Goal: Task Accomplishment & Management: Complete application form

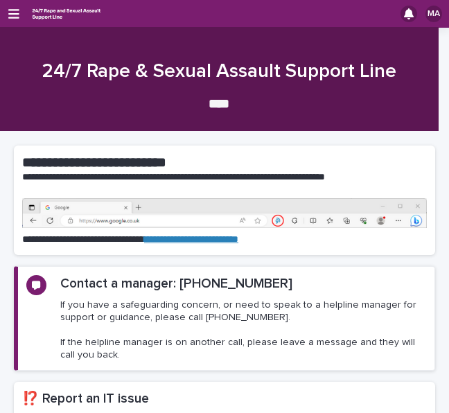
click at [20, 12] on div "MA" at bounding box center [224, 14] width 449 height 28
click at [15, 15] on icon "button" at bounding box center [13, 14] width 11 height 12
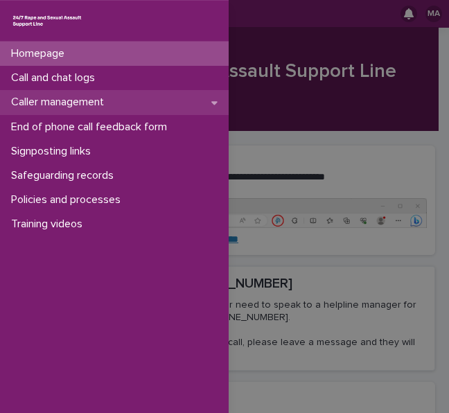
click at [66, 100] on p "Caller management" at bounding box center [60, 102] width 109 height 13
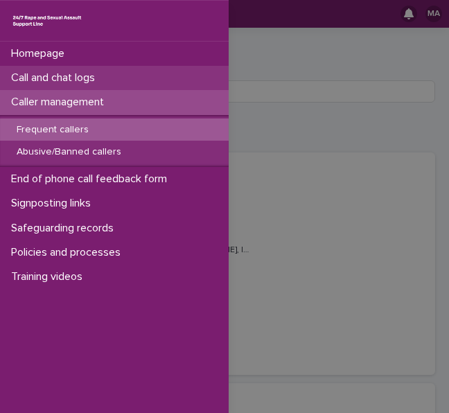
click at [106, 73] on p "Call and chat logs" at bounding box center [56, 77] width 100 height 13
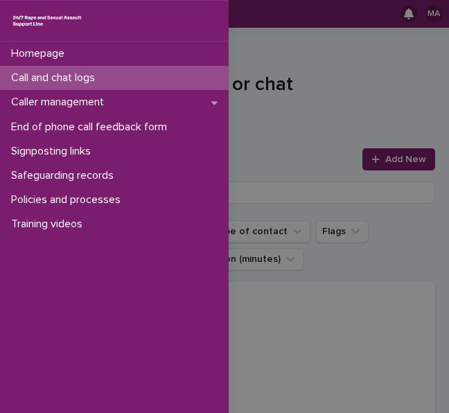
click at [273, 140] on div "Homepage Call and chat logs Caller management End of phone call feedback form S…" at bounding box center [224, 206] width 449 height 413
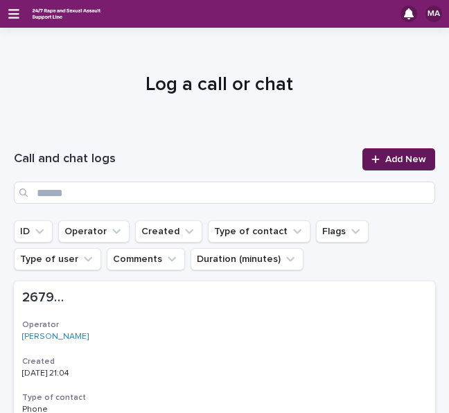
click at [378, 164] on link "Add New" at bounding box center [398, 159] width 73 height 22
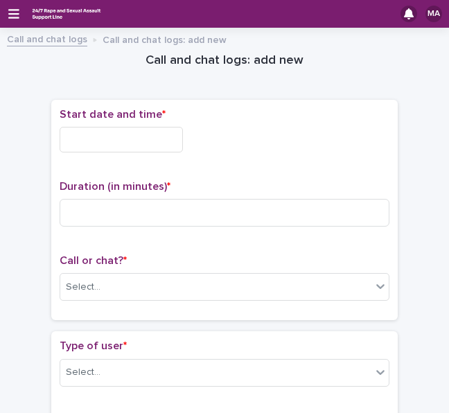
click at [115, 143] on input "text" at bounding box center [121, 140] width 123 height 26
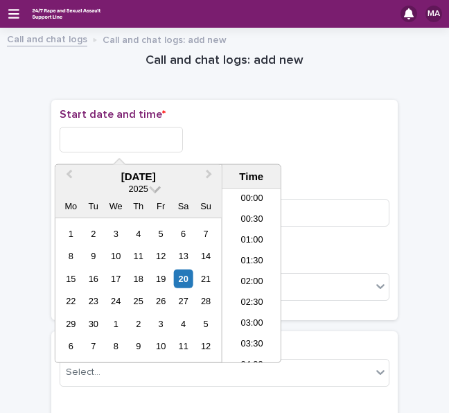
scroll to position [422, 0]
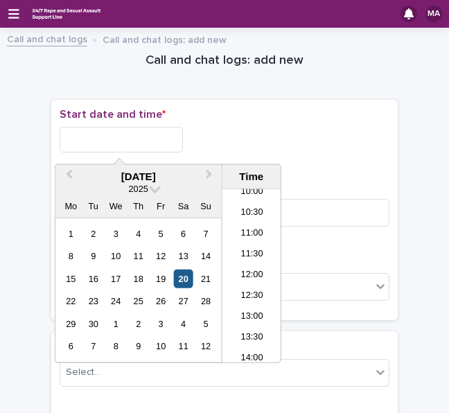
click at [181, 276] on div "20" at bounding box center [183, 278] width 19 height 19
click at [142, 123] on div "**********" at bounding box center [225, 135] width 330 height 55
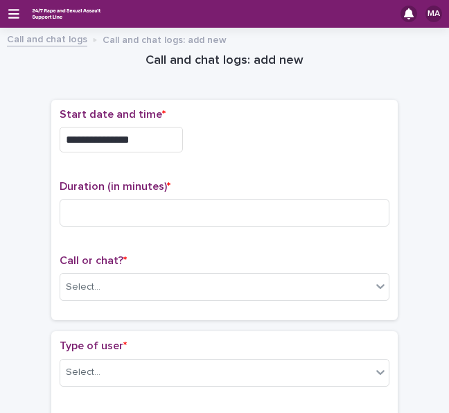
click at [138, 136] on input "**********" at bounding box center [121, 140] width 123 height 26
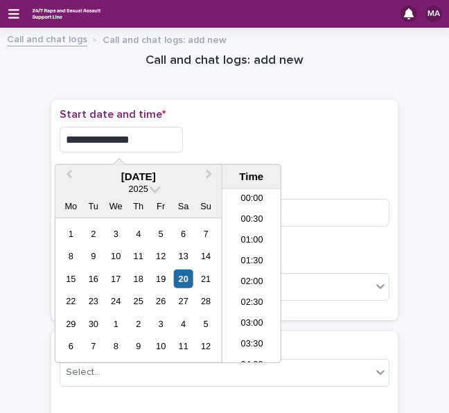
type input "**********"
click at [264, 141] on div "**********" at bounding box center [225, 140] width 330 height 26
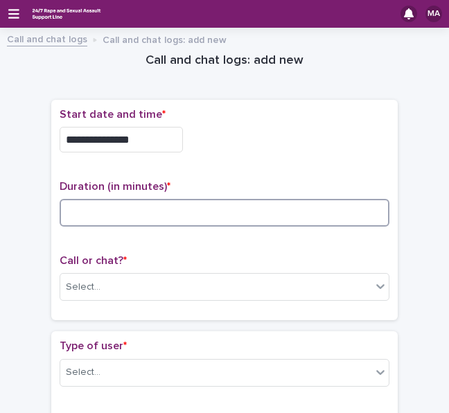
click at [197, 199] on input at bounding box center [225, 213] width 330 height 28
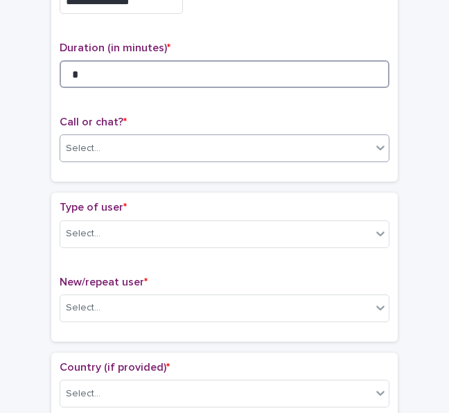
type input "*"
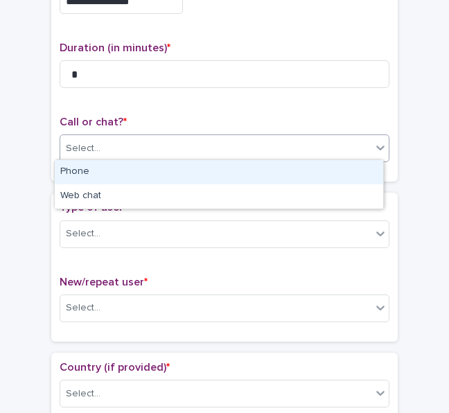
click at [197, 153] on div "Select..." at bounding box center [215, 148] width 311 height 23
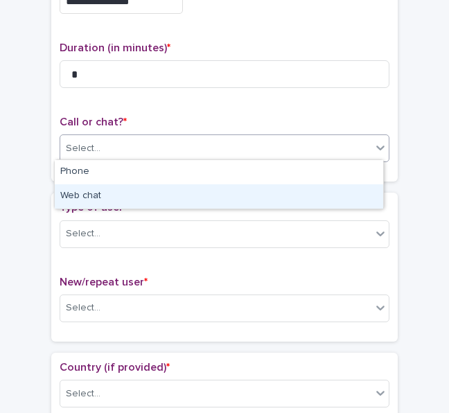
drag, startPoint x: 159, startPoint y: 183, endPoint x: 150, endPoint y: 190, distance: 12.3
click at [150, 190] on div "Web chat" at bounding box center [219, 196] width 328 height 24
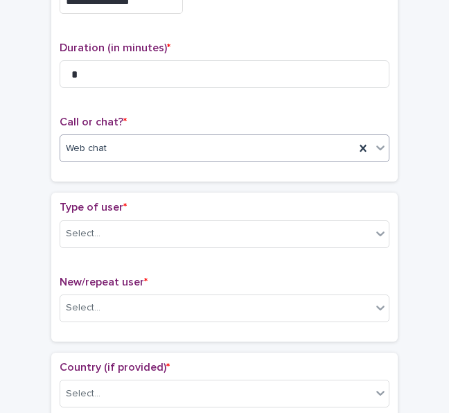
scroll to position [208, 0]
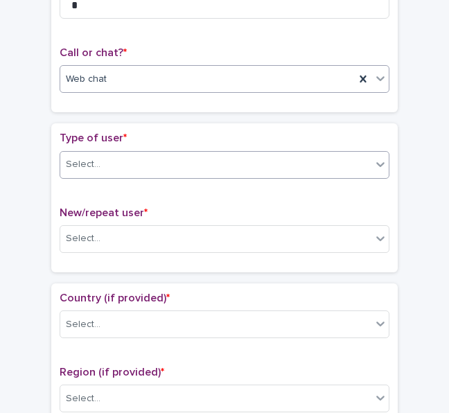
click at [150, 169] on div "Select..." at bounding box center [215, 164] width 311 height 23
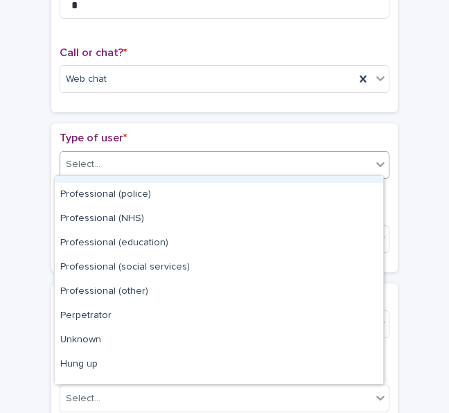
scroll to position [156, 0]
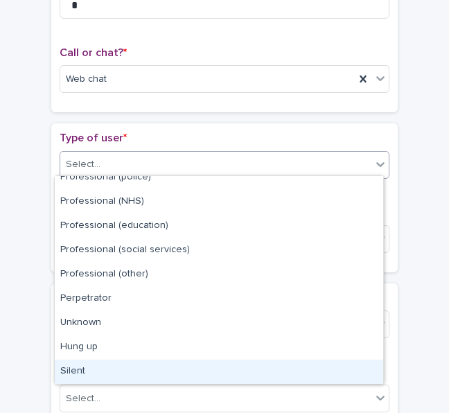
click at [91, 369] on div "Silent" at bounding box center [219, 371] width 328 height 24
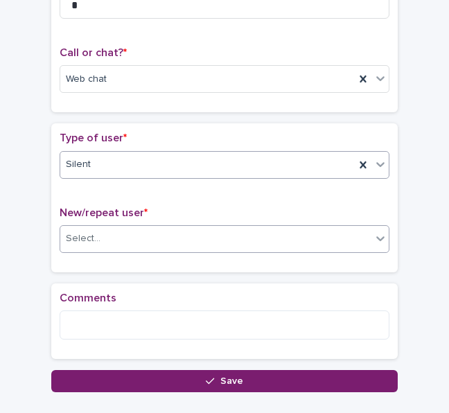
click at [119, 239] on div "Select..." at bounding box center [215, 238] width 311 height 23
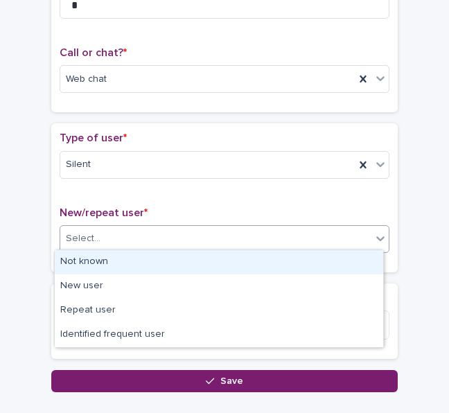
click at [110, 257] on div "Not known" at bounding box center [219, 262] width 328 height 24
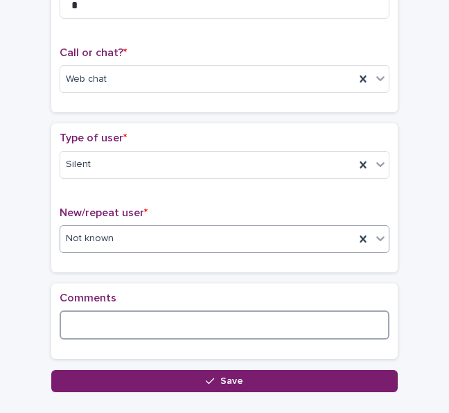
click at [111, 325] on textarea at bounding box center [225, 324] width 330 height 29
drag, startPoint x: 168, startPoint y: 323, endPoint x: 130, endPoint y: 323, distance: 37.4
click at [130, 323] on textarea "**********" at bounding box center [225, 324] width 330 height 29
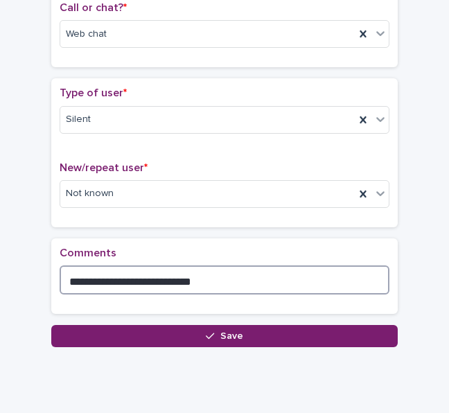
scroll to position [277, 0]
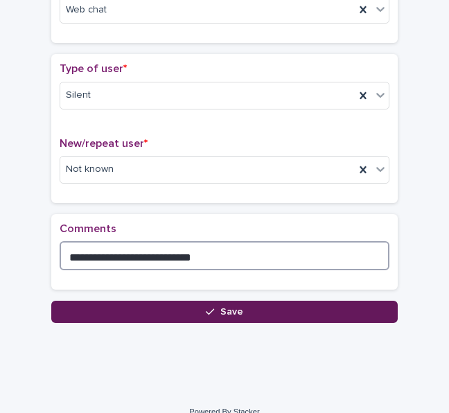
type textarea "**********"
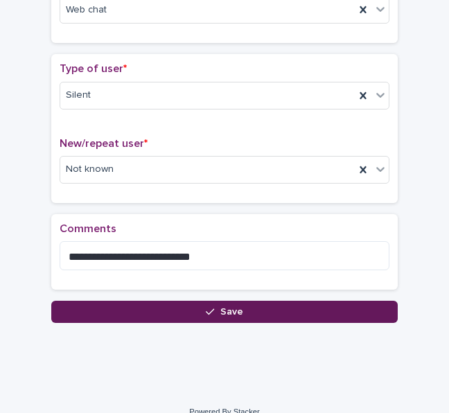
click at [188, 309] on button "Save" at bounding box center [224, 311] width 346 height 22
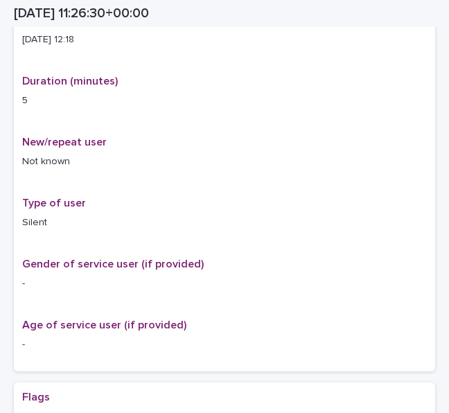
scroll to position [292, 0]
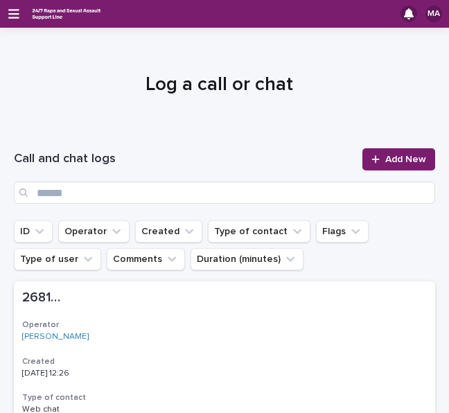
click at [4, 16] on div "MA" at bounding box center [224, 14] width 449 height 28
click at [14, 16] on icon "button" at bounding box center [13, 14] width 11 height 12
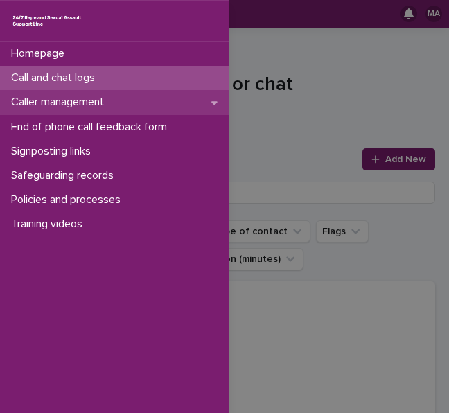
click at [73, 106] on p "Caller management" at bounding box center [60, 102] width 109 height 13
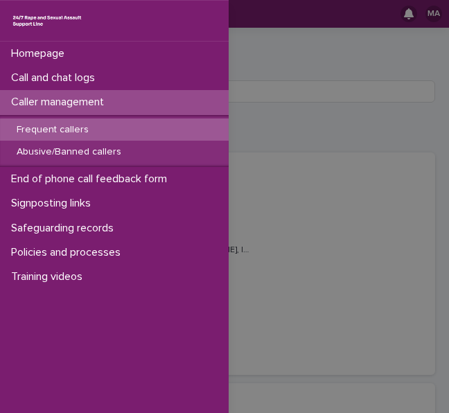
click at [325, 93] on div "Homepage Call and chat logs Caller management Frequent callers Abusive/Banned c…" at bounding box center [224, 206] width 449 height 413
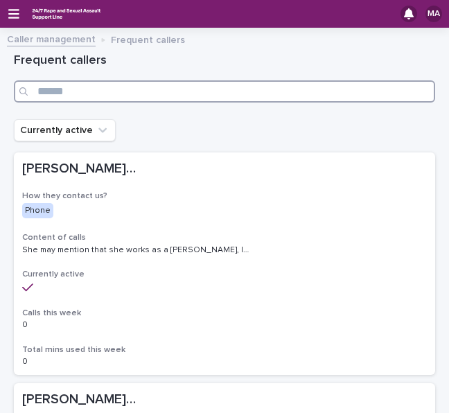
click at [277, 93] on input "Search" at bounding box center [224, 91] width 421 height 22
type input "****"
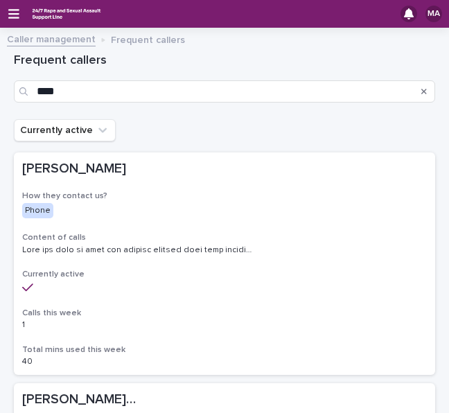
click at [7, 12] on div "MA" at bounding box center [224, 14] width 449 height 28
click at [21, 13] on div "MA" at bounding box center [224, 14] width 449 height 28
click at [16, 15] on icon "button" at bounding box center [13, 14] width 11 height 10
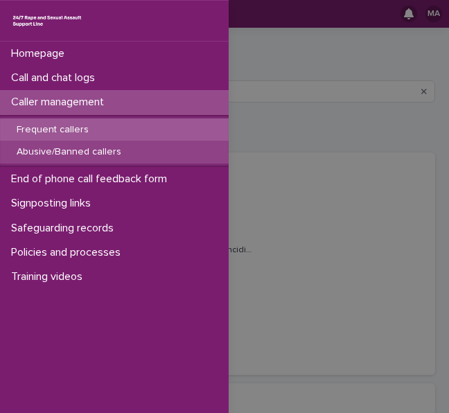
click at [80, 149] on p "Abusive/Banned callers" at bounding box center [69, 152] width 127 height 12
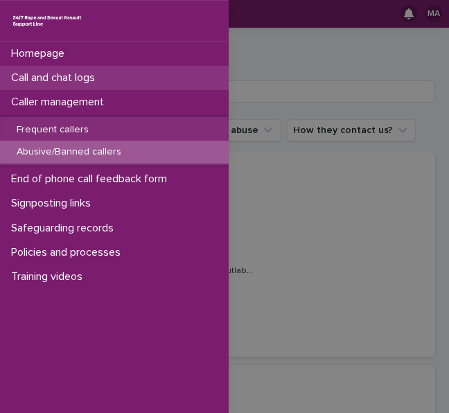
click at [200, 78] on div "Call and chat logs" at bounding box center [114, 78] width 228 height 24
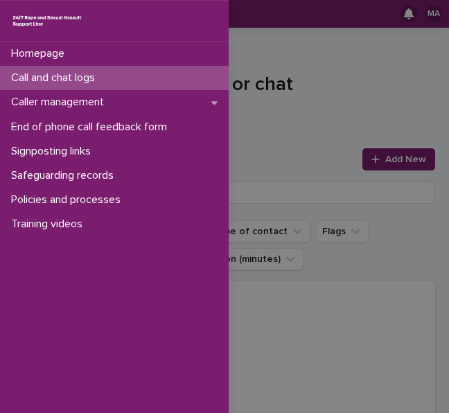
click at [249, 150] on div "Homepage Call and chat logs Caller management End of phone call feedback form S…" at bounding box center [224, 206] width 449 height 413
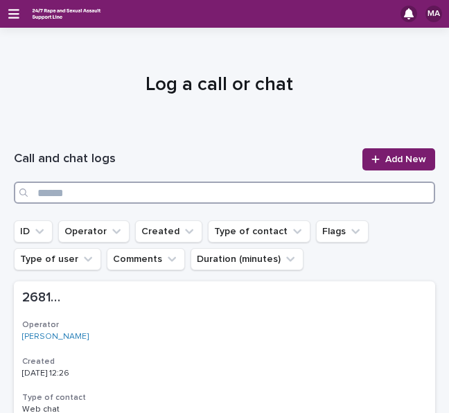
click at [123, 199] on input "Search" at bounding box center [224, 192] width 421 height 22
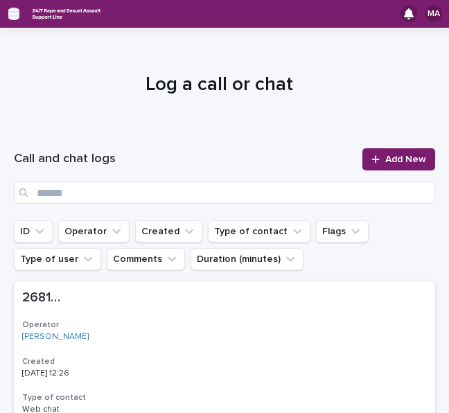
click at [17, 13] on icon "button" at bounding box center [13, 14] width 11 height 10
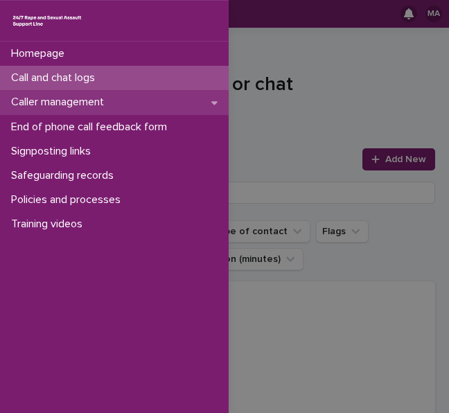
click at [57, 102] on p "Caller management" at bounding box center [60, 102] width 109 height 13
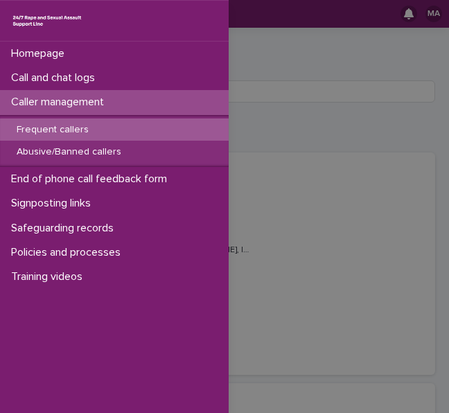
click at [260, 109] on div "Homepage Call and chat logs Caller management Frequent callers Abusive/Banned c…" at bounding box center [224, 206] width 449 height 413
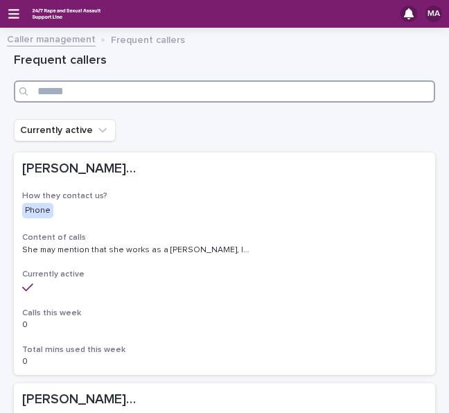
click at [256, 100] on input "Search" at bounding box center [224, 91] width 421 height 22
type input "**"
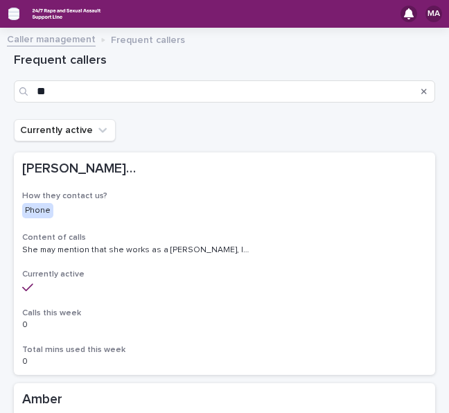
click at [11, 17] on icon "button" at bounding box center [13, 14] width 11 height 10
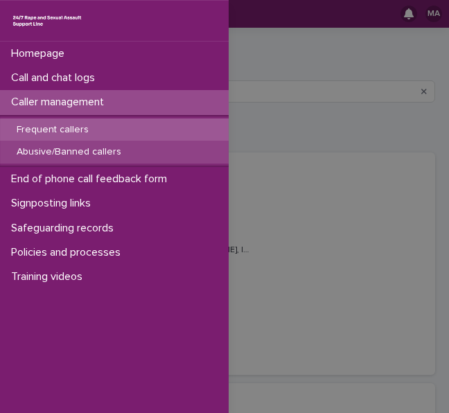
click at [48, 147] on p "Abusive/Banned callers" at bounding box center [69, 152] width 127 height 12
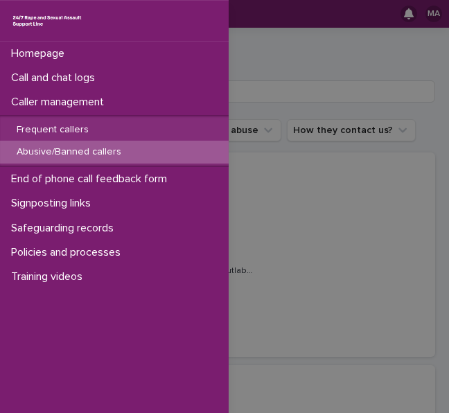
click at [251, 93] on div "Homepage Call and chat logs Caller management Frequent callers Abusive/Banned c…" at bounding box center [224, 206] width 449 height 413
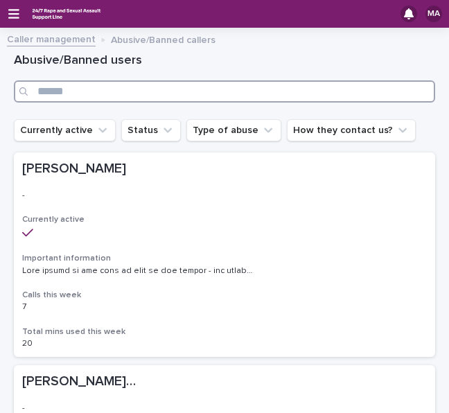
click at [251, 93] on input "Search" at bounding box center [224, 91] width 421 height 22
type input "**"
drag, startPoint x: 242, startPoint y: 93, endPoint x: -57, endPoint y: 89, distance: 299.1
click at [0, 89] on html "MA Caller management Abusive/Banned callers Loading... Saving… Loading... Savin…" at bounding box center [224, 206] width 449 height 413
click at [88, 91] on input "Search" at bounding box center [224, 91] width 421 height 22
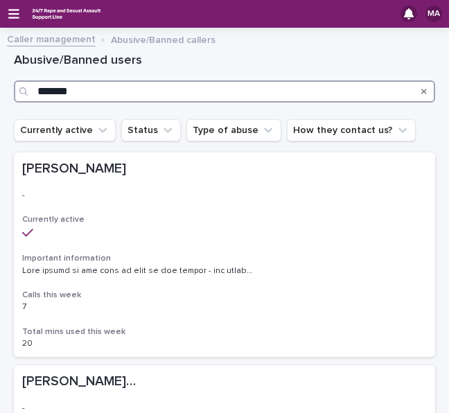
type input "*******"
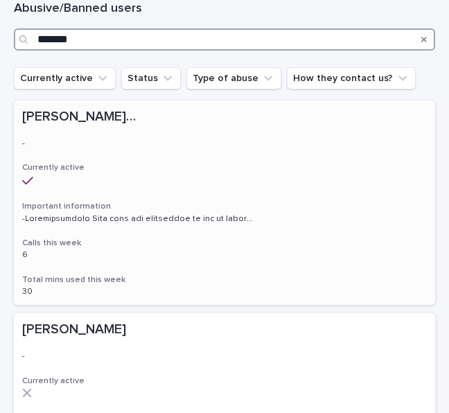
scroll to position [138, 0]
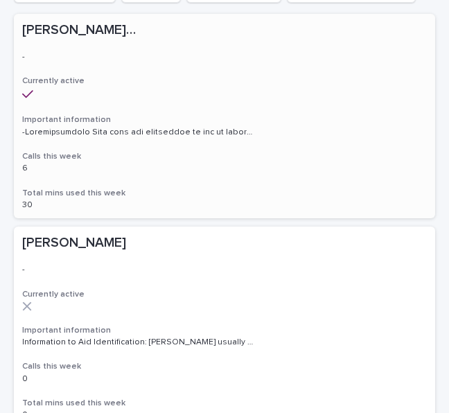
click at [105, 163] on div "Calls this week 6 6" at bounding box center [224, 162] width 404 height 23
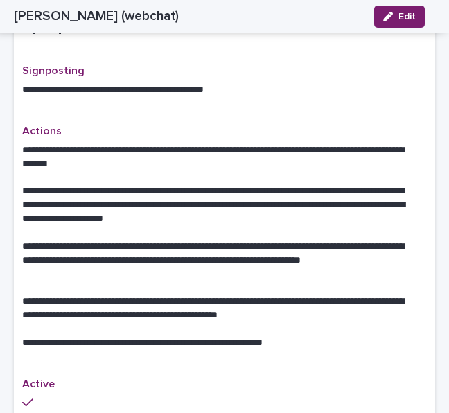
scroll to position [831, 0]
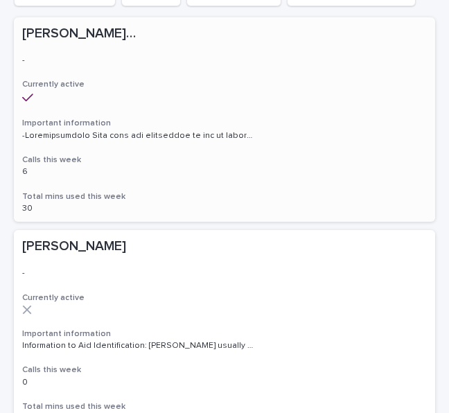
scroll to position [138, 0]
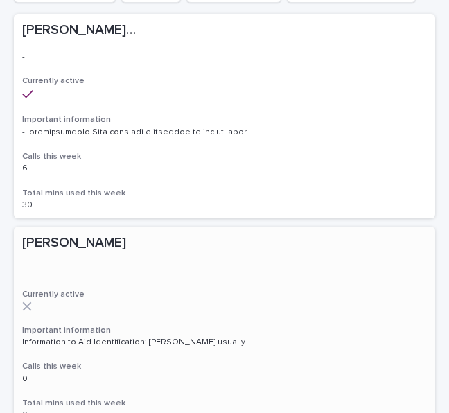
click at [89, 276] on div "[PERSON_NAME] [PERSON_NAME] - - Currently active Important information Informat…" at bounding box center [224, 326] width 421 height 201
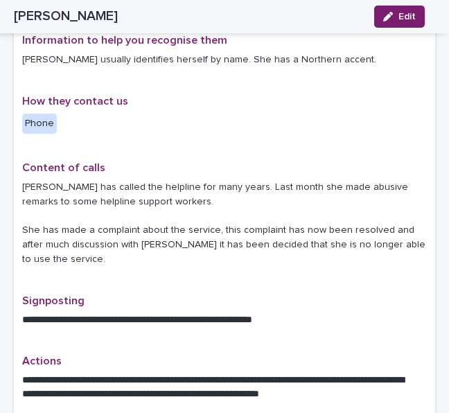
scroll to position [554, 0]
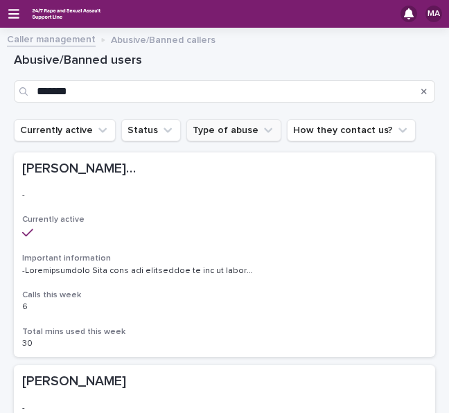
click at [237, 132] on button "Type of abuse" at bounding box center [233, 130] width 95 height 22
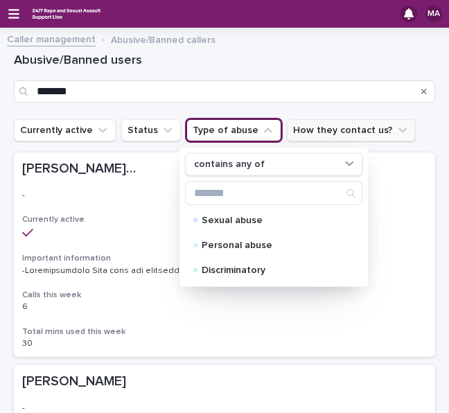
click at [317, 132] on button "How they contact us?" at bounding box center [351, 130] width 129 height 22
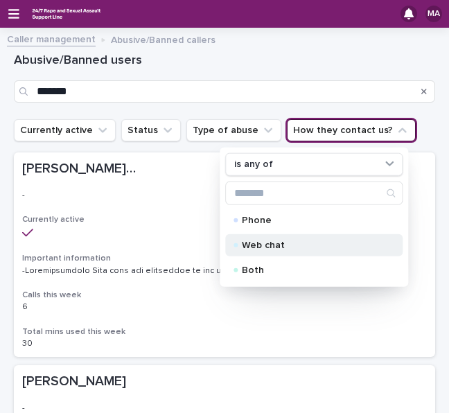
click at [248, 249] on div "Web chat" at bounding box center [313, 245] width 177 height 22
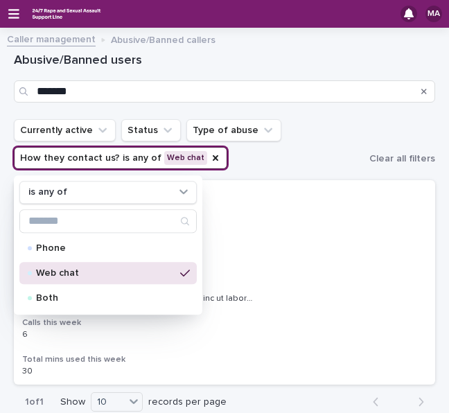
click at [317, 132] on ul "Currently active Status Type of abuse How they contact us? is any of Web chat i…" at bounding box center [188, 143] width 355 height 55
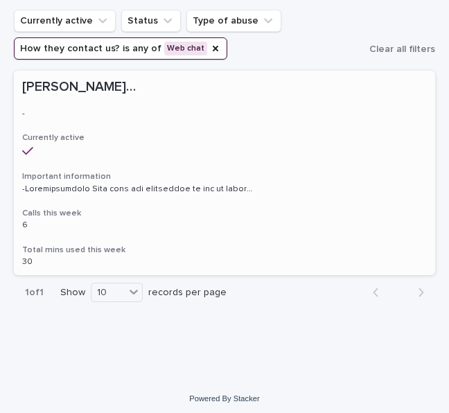
scroll to position [115, 0]
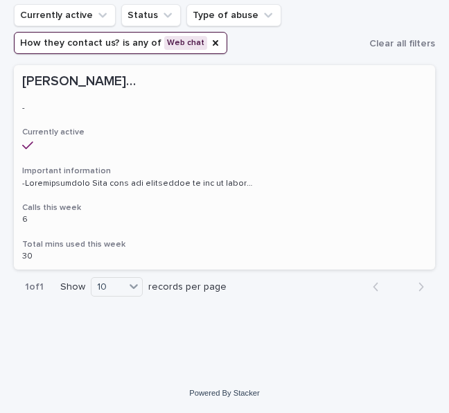
click at [152, 236] on div "[PERSON_NAME] (webchat) [PERSON_NAME] (webchat) - - Currently active Important …" at bounding box center [224, 167] width 421 height 204
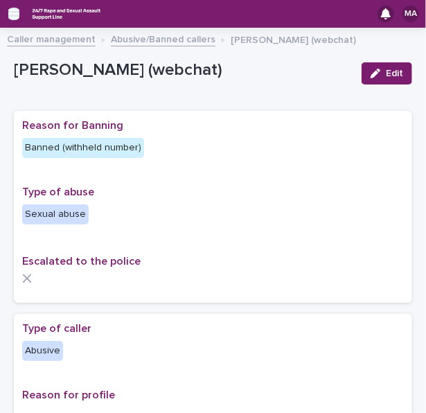
click at [12, 11] on icon "button" at bounding box center [13, 14] width 11 height 12
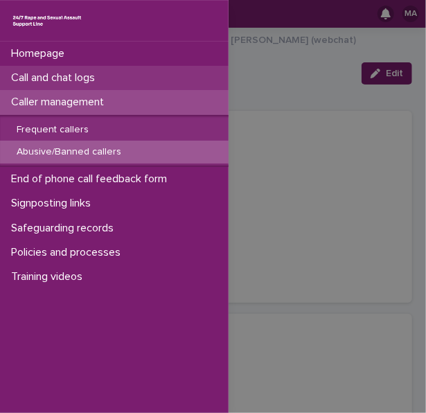
click at [48, 87] on div "Call and chat logs" at bounding box center [114, 78] width 228 height 24
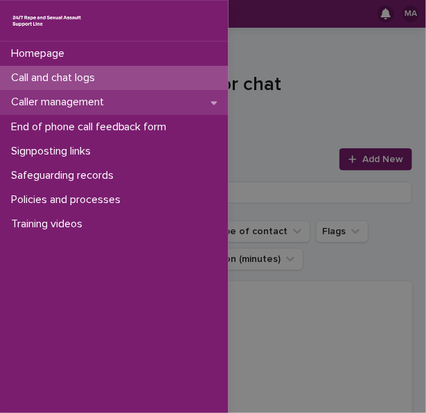
click at [75, 103] on p "Caller management" at bounding box center [60, 102] width 109 height 13
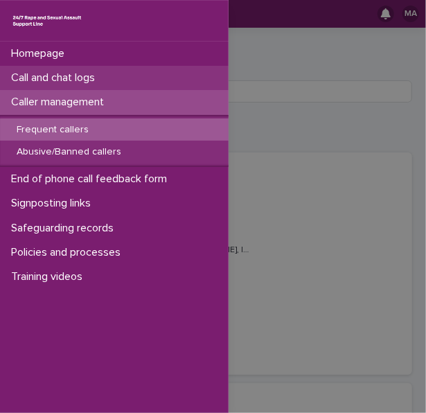
click at [28, 78] on p "Call and chat logs" at bounding box center [56, 77] width 100 height 13
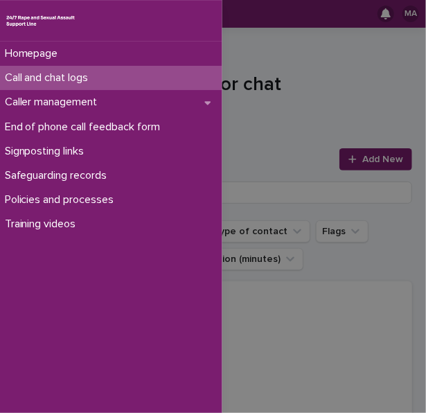
click at [354, 147] on div "Homepage Call and chat logs Caller management End of phone call feedback form S…" at bounding box center [213, 206] width 426 height 413
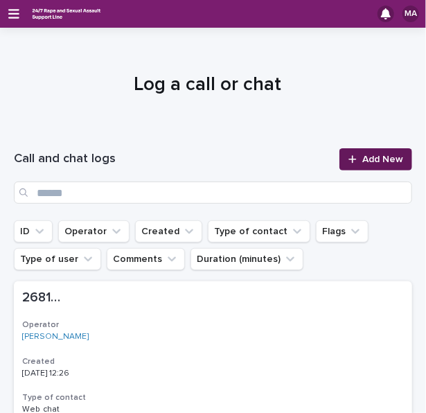
click at [362, 157] on span "Add New" at bounding box center [382, 159] width 41 height 10
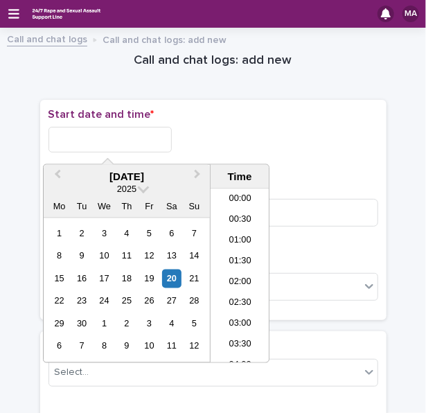
click at [100, 145] on input "text" at bounding box center [109, 140] width 123 height 26
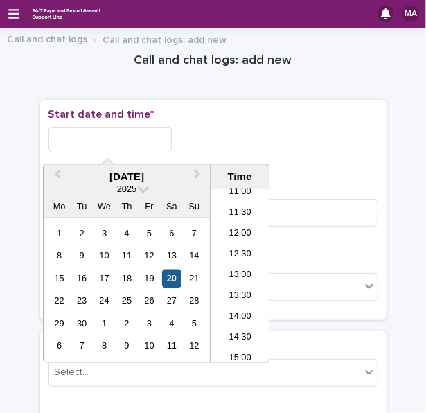
click at [170, 275] on div "20" at bounding box center [171, 278] width 19 height 19
click at [138, 146] on input "**********" at bounding box center [109, 140] width 123 height 26
type input "**********"
click at [282, 149] on div "**********" at bounding box center [213, 140] width 330 height 26
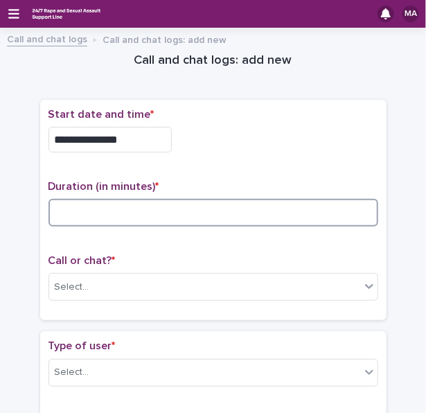
click at [248, 214] on input at bounding box center [213, 213] width 330 height 28
type input "**"
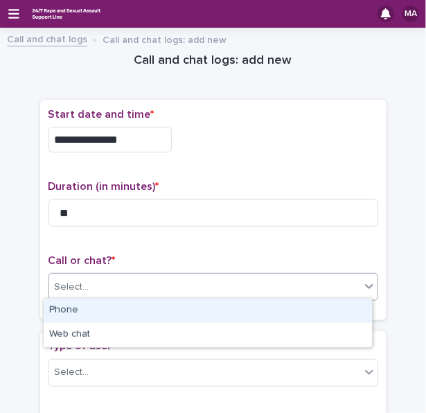
click at [143, 280] on div "Select..." at bounding box center [204, 287] width 311 height 23
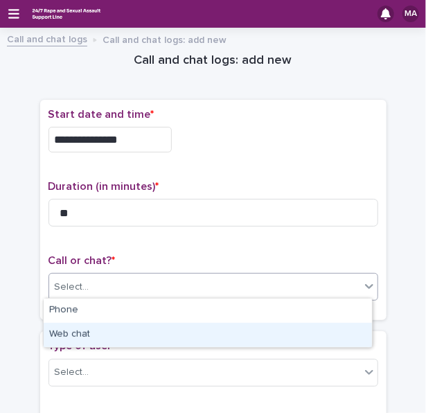
click at [124, 338] on div "Web chat" at bounding box center [208, 335] width 328 height 24
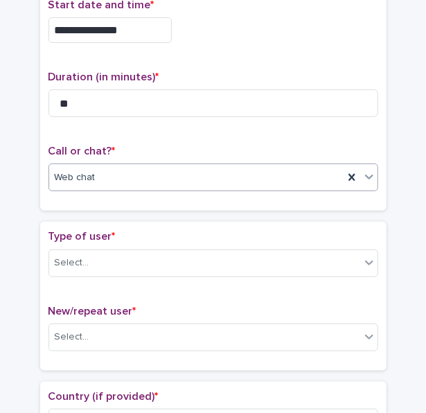
scroll to position [138, 0]
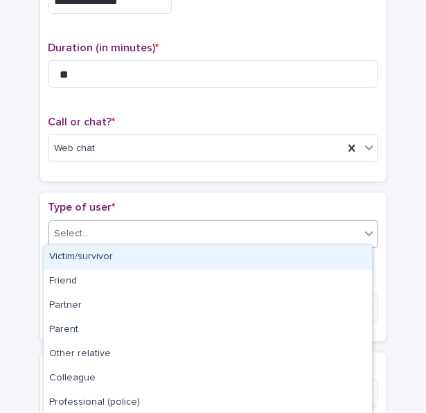
click at [138, 223] on div "Select..." at bounding box center [204, 233] width 311 height 23
click at [118, 256] on div "Victim/survivor" at bounding box center [208, 257] width 328 height 24
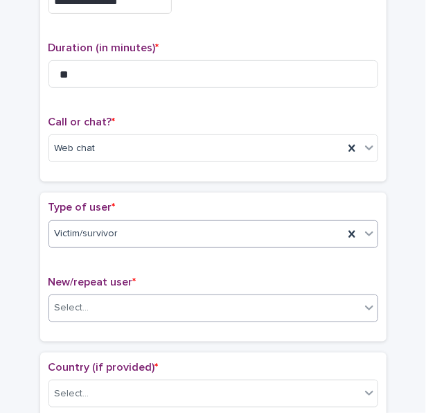
scroll to position [208, 0]
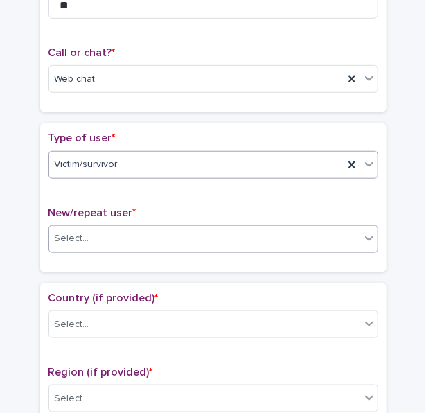
click at [126, 233] on div "Select..." at bounding box center [204, 238] width 311 height 23
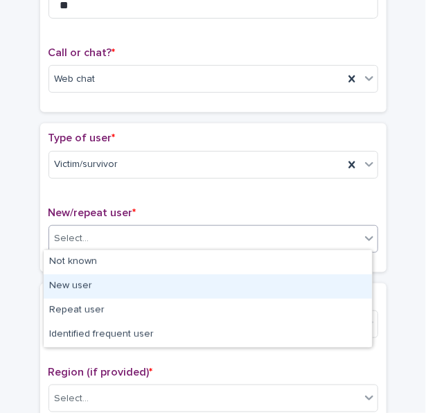
drag, startPoint x: 113, startPoint y: 273, endPoint x: 98, endPoint y: 284, distance: 18.3
click at [98, 284] on div "New user" at bounding box center [208, 286] width 328 height 24
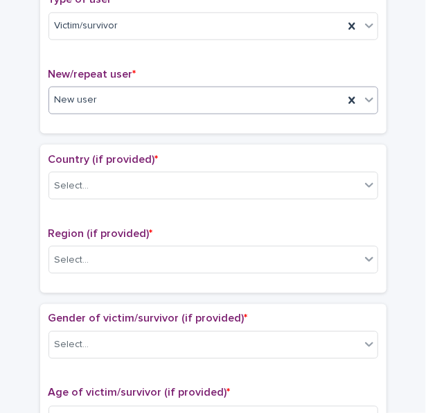
scroll to position [415, 0]
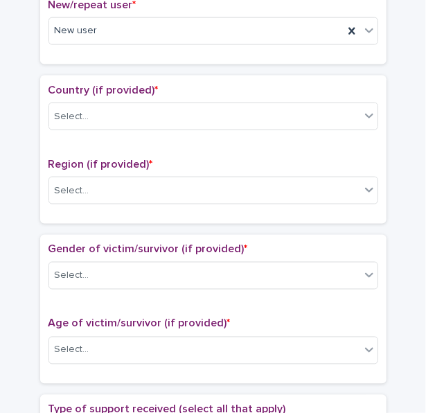
click at [127, 91] on span "Country (if provided) *" at bounding box center [103, 89] width 110 height 11
click at [118, 114] on div "Select..." at bounding box center [204, 116] width 311 height 23
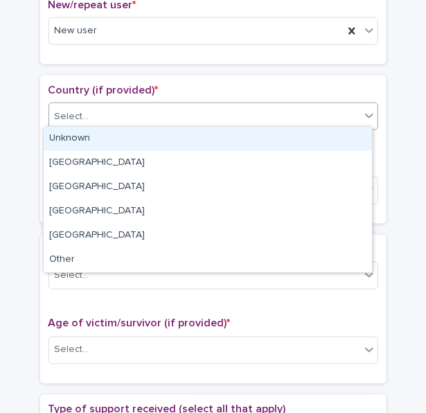
click at [117, 143] on div "Unknown" at bounding box center [208, 139] width 328 height 24
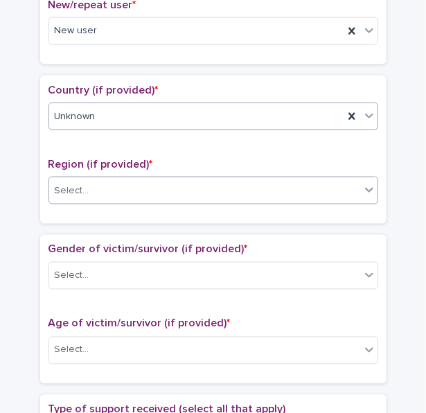
click at [89, 185] on div "Select..." at bounding box center [204, 190] width 311 height 23
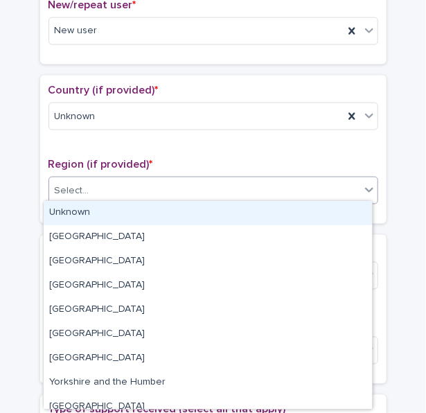
click at [89, 210] on div "Unknown" at bounding box center [208, 213] width 328 height 24
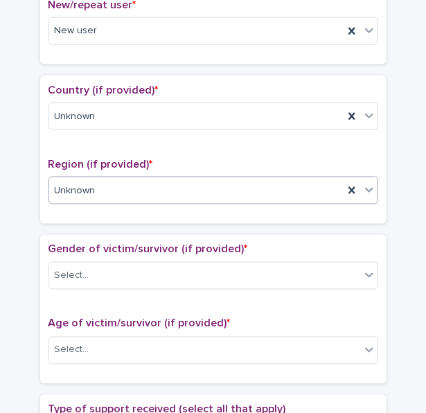
scroll to position [554, 0]
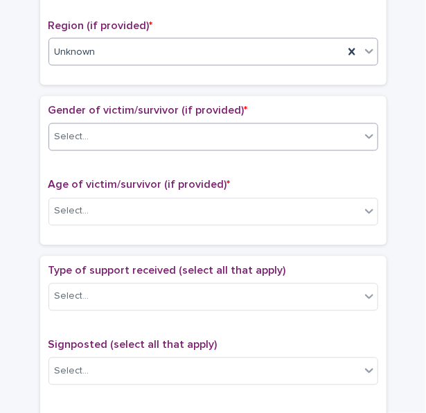
click at [102, 142] on div "Select..." at bounding box center [204, 137] width 311 height 23
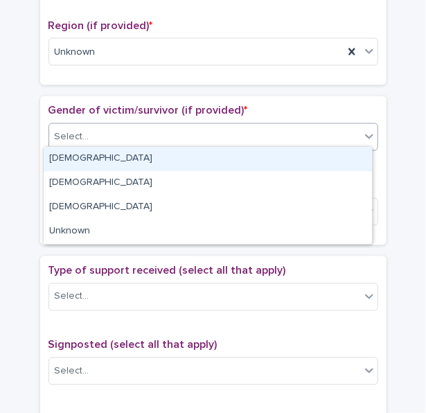
click at [95, 158] on div "[DEMOGRAPHIC_DATA]" at bounding box center [208, 159] width 328 height 24
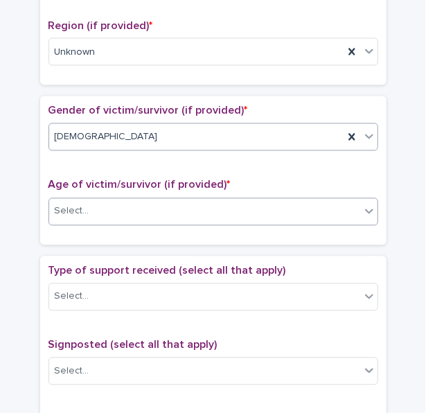
click at [101, 206] on div "Select..." at bounding box center [204, 211] width 311 height 23
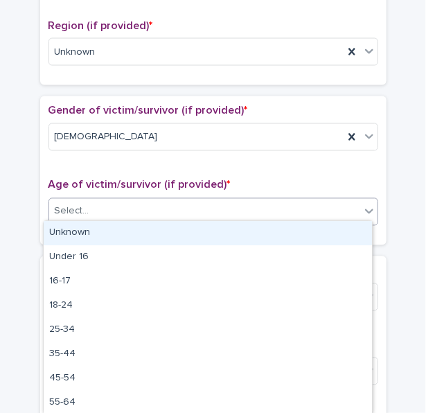
click at [100, 228] on div "Unknown" at bounding box center [208, 233] width 328 height 24
click at [107, 204] on div "Unknown" at bounding box center [196, 211] width 294 height 23
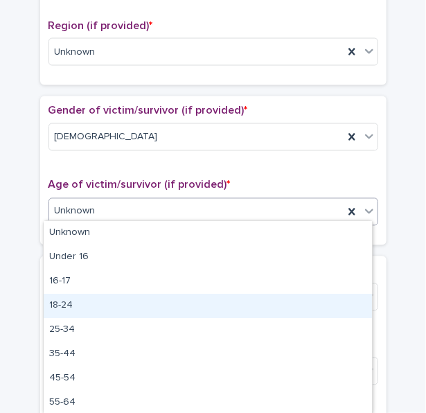
drag, startPoint x: 102, startPoint y: 240, endPoint x: 102, endPoint y: 305, distance: 65.1
click at [102, 305] on div "18-24" at bounding box center [208, 306] width 328 height 24
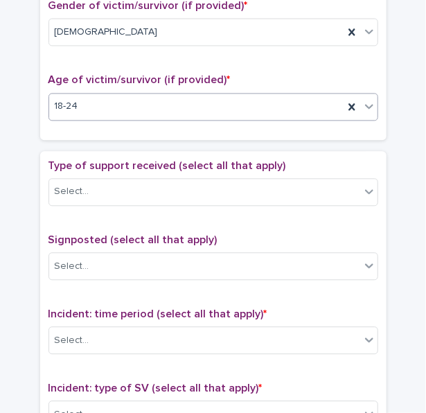
scroll to position [692, 0]
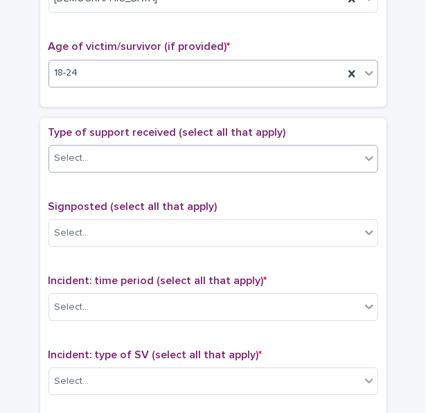
click at [116, 162] on div "Select..." at bounding box center [204, 158] width 311 height 23
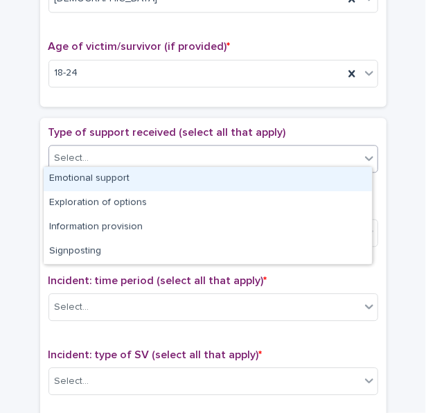
click at [97, 186] on div "Emotional support" at bounding box center [208, 179] width 328 height 24
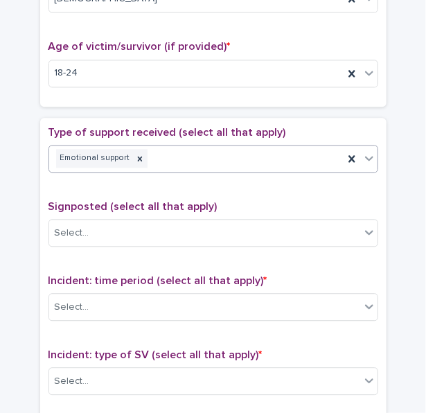
click at [193, 159] on div "Emotional support" at bounding box center [196, 158] width 294 height 24
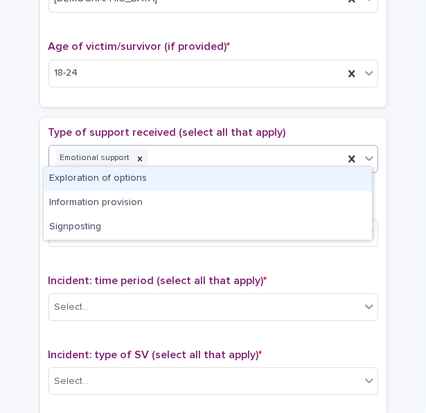
click at [173, 183] on div "Exploration of options" at bounding box center [208, 179] width 328 height 24
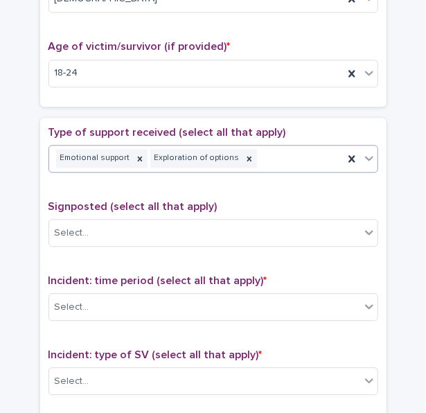
scroll to position [831, 0]
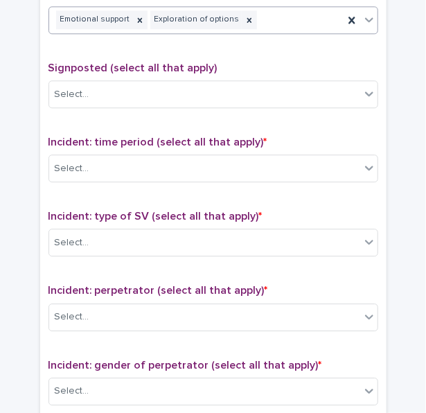
click at [282, 19] on div "Emotional support Exploration of options" at bounding box center [196, 20] width 294 height 24
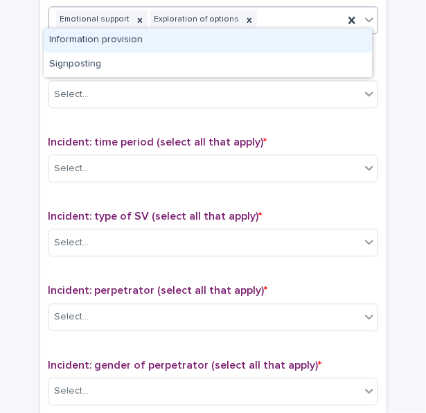
click at [248, 44] on div "Information provision" at bounding box center [208, 40] width 328 height 24
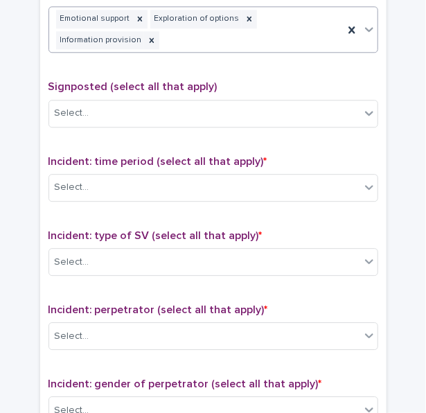
click at [206, 80] on p "Signposted (select all that apply)" at bounding box center [213, 86] width 330 height 13
click at [183, 100] on div "Select..." at bounding box center [213, 114] width 330 height 28
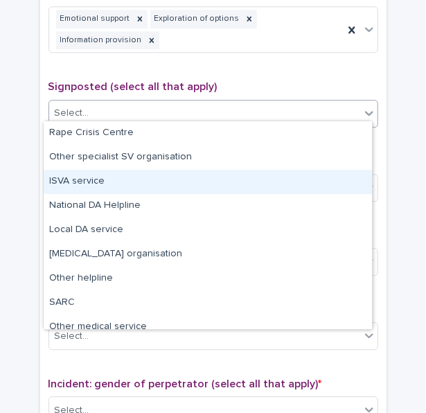
click at [120, 172] on div "ISVA service" at bounding box center [208, 182] width 328 height 24
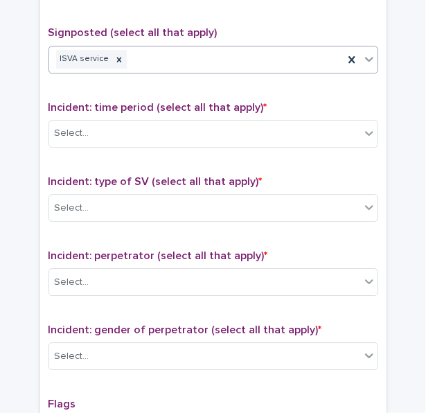
scroll to position [969, 0]
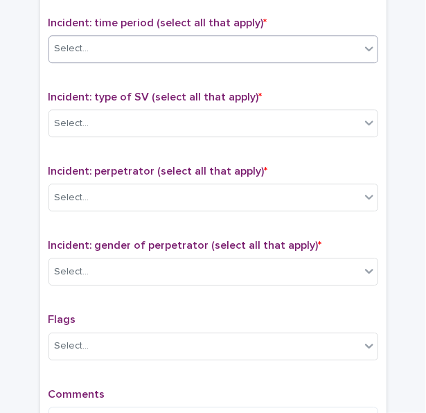
click at [146, 54] on div "Select..." at bounding box center [213, 49] width 330 height 28
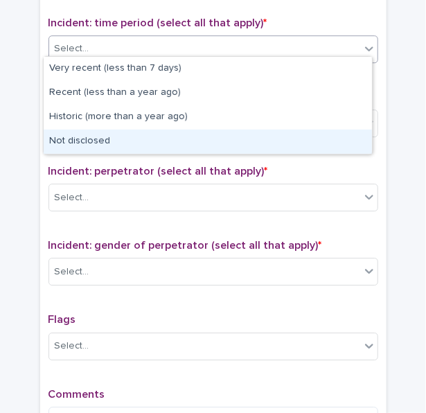
click at [81, 143] on div "Not disclosed" at bounding box center [208, 141] width 328 height 24
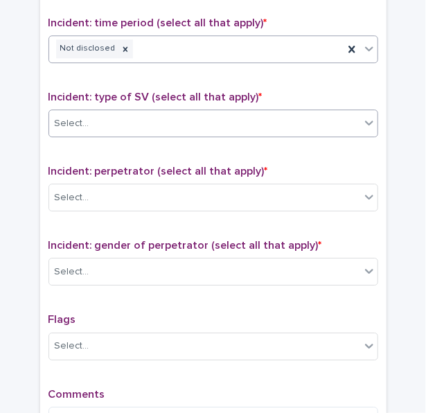
click at [107, 122] on div "Select..." at bounding box center [204, 123] width 311 height 23
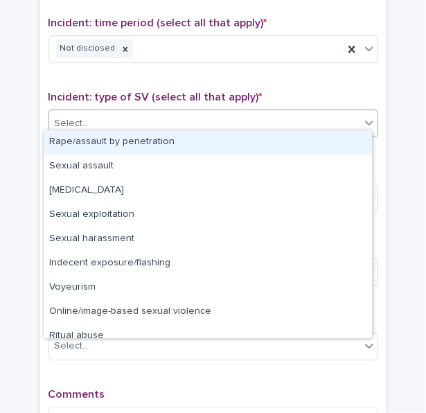
click at [102, 146] on div "Rape/assault by penetration" at bounding box center [208, 142] width 328 height 24
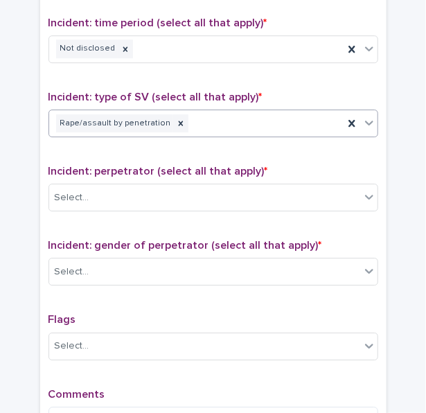
scroll to position [1038, 0]
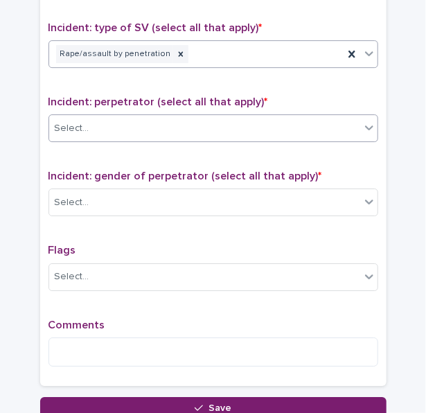
click at [112, 117] on div "Select..." at bounding box center [204, 128] width 311 height 23
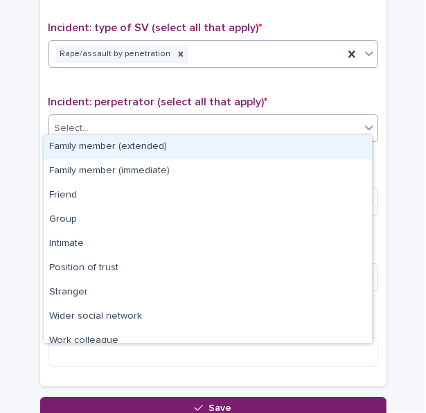
click at [203, 50] on div "Rape/assault by penetration" at bounding box center [196, 54] width 294 height 24
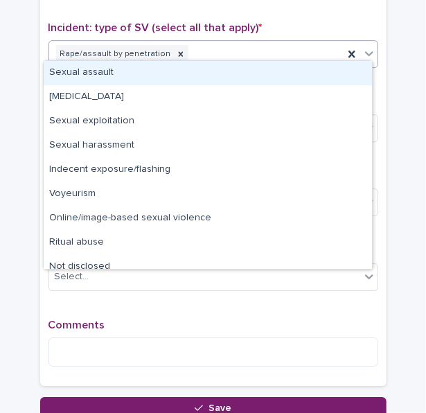
click at [104, 74] on div "Sexual assault" at bounding box center [208, 73] width 328 height 24
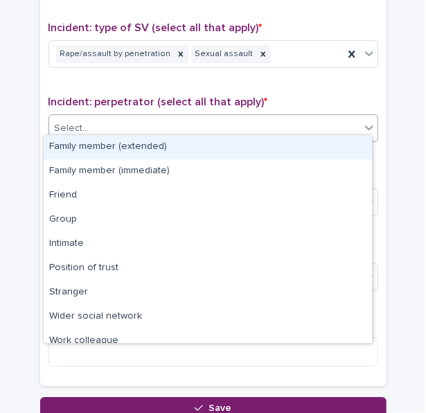
click at [108, 121] on div "Select..." at bounding box center [204, 128] width 311 height 23
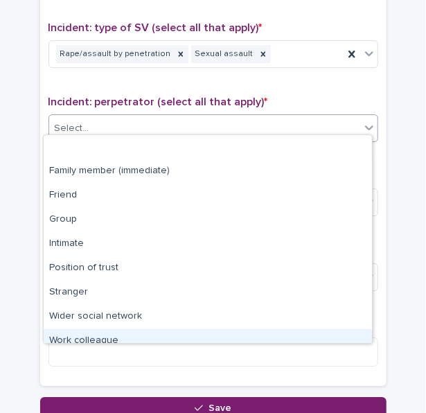
scroll to position [59, 0]
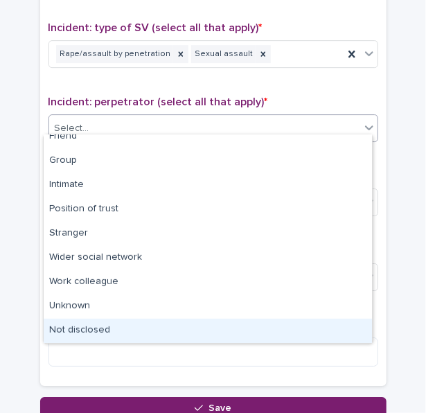
click at [111, 329] on div "Not disclosed" at bounding box center [208, 330] width 328 height 24
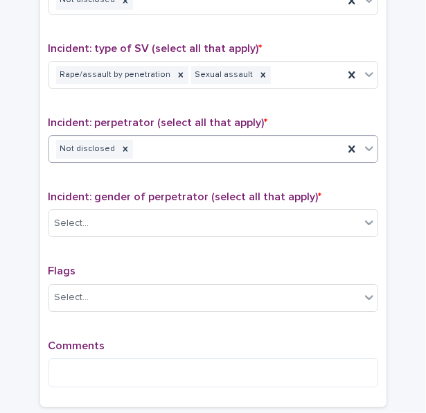
scroll to position [1038, 0]
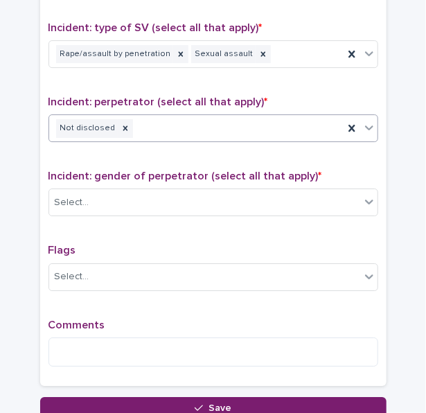
click at [148, 121] on div "Not disclosed" at bounding box center [196, 128] width 294 height 24
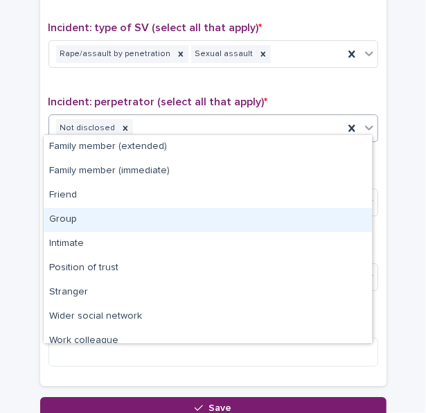
click at [187, 96] on span "Incident: perpetrator (select all that apply) *" at bounding box center [157, 101] width 219 height 11
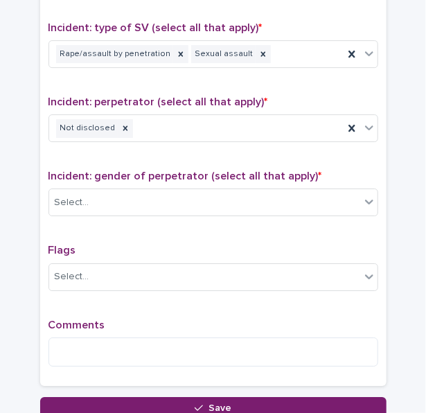
scroll to position [1108, 0]
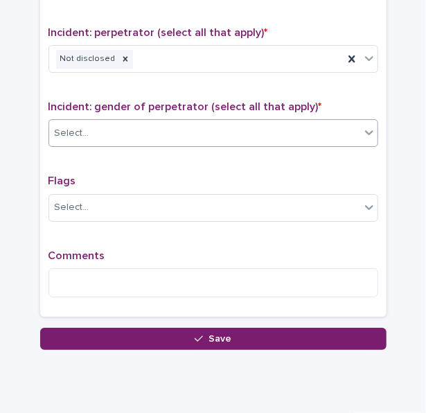
click at [122, 122] on div "Select..." at bounding box center [204, 133] width 311 height 23
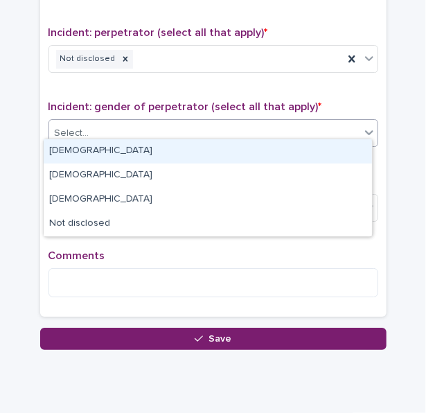
click at [108, 156] on div "[DEMOGRAPHIC_DATA]" at bounding box center [208, 151] width 328 height 24
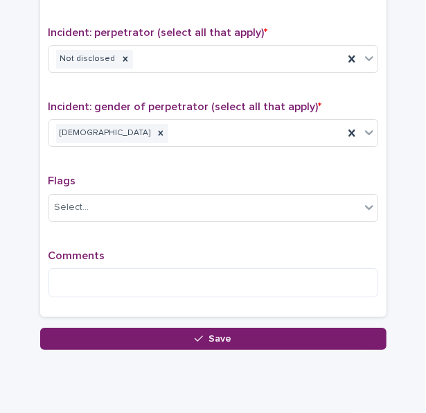
click at [124, 257] on div "Comments" at bounding box center [213, 279] width 330 height 60
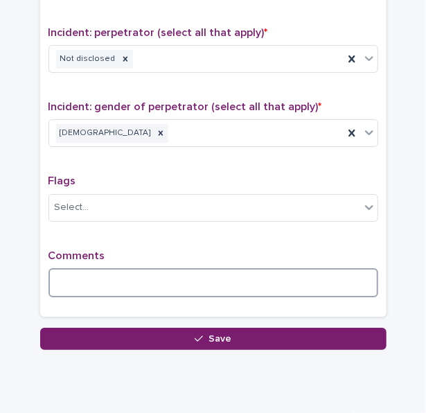
click at [122, 268] on textarea at bounding box center [213, 282] width 330 height 29
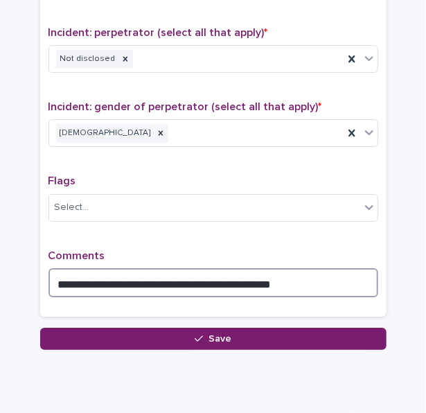
drag, startPoint x: 188, startPoint y: 275, endPoint x: 276, endPoint y: 275, distance: 87.2
click at [241, 275] on textarea "**********" at bounding box center [213, 282] width 330 height 29
click at [228, 278] on textarea "**********" at bounding box center [213, 282] width 330 height 29
drag, startPoint x: 228, startPoint y: 275, endPoint x: 190, endPoint y: 276, distance: 38.1
click at [190, 276] on textarea "**********" at bounding box center [213, 282] width 330 height 29
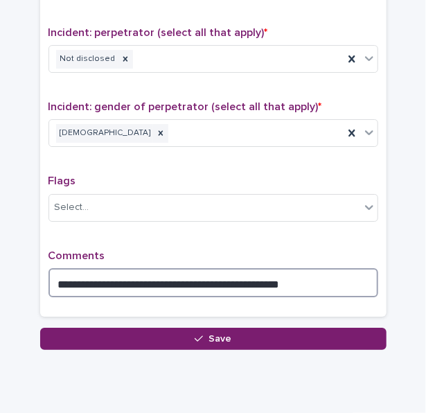
drag, startPoint x: 221, startPoint y: 279, endPoint x: 291, endPoint y: 276, distance: 70.7
click at [291, 276] on textarea "**********" at bounding box center [213, 282] width 330 height 29
click at [328, 276] on textarea "**********" at bounding box center [213, 282] width 330 height 29
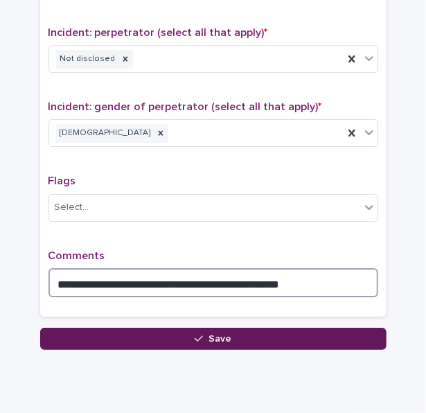
type textarea "**********"
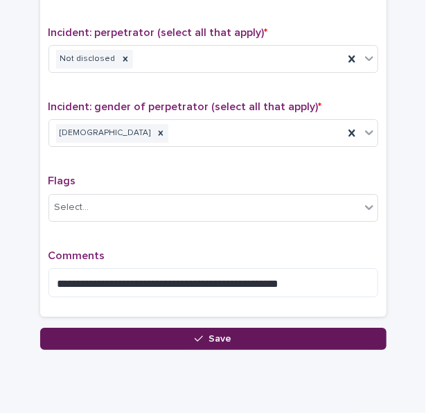
click at [220, 334] on span "Save" at bounding box center [219, 339] width 23 height 10
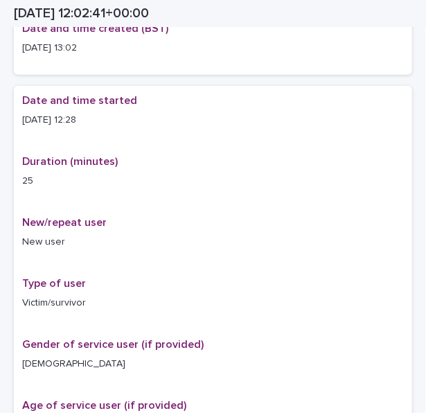
scroll to position [218, 0]
